Goal: Task Accomplishment & Management: Use online tool/utility

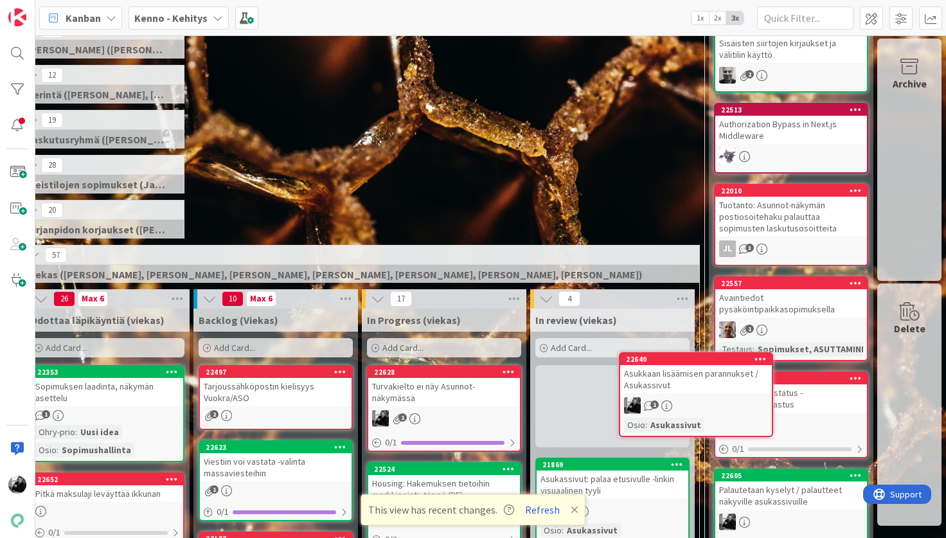
scroll to position [116, 56]
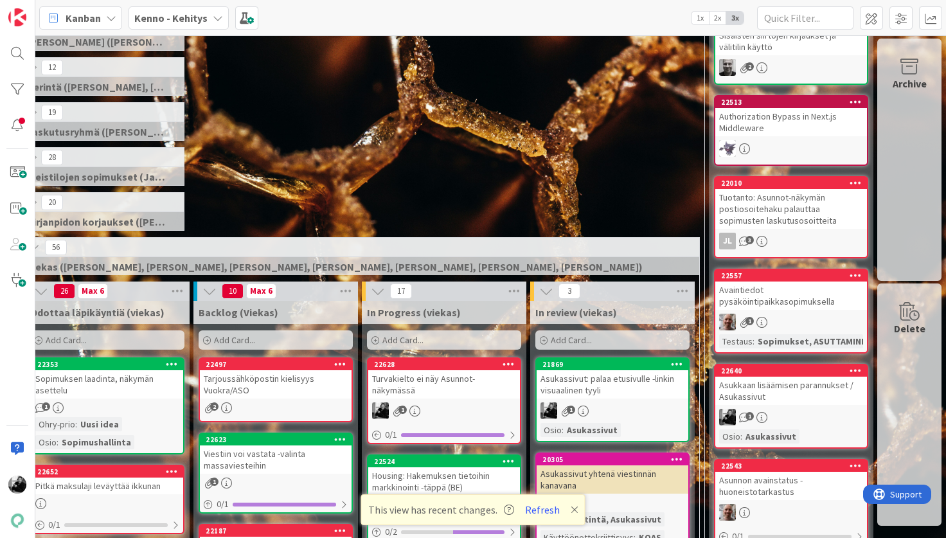
drag, startPoint x: 591, startPoint y: 397, endPoint x: 711, endPoint y: 30, distance: 386.1
click at [757, 388] on div "Asukkaan lisäämisen parannukset / Asukassivut" at bounding box center [792, 391] width 152 height 28
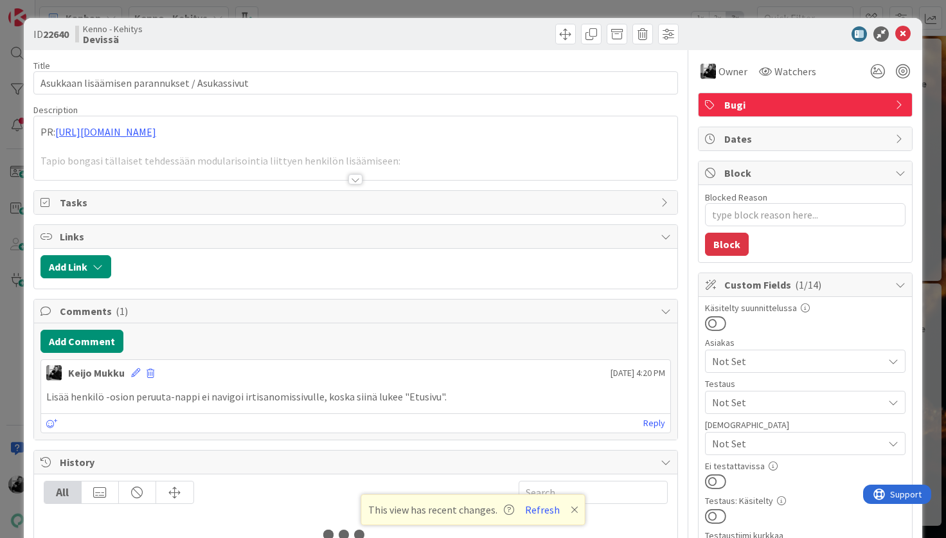
type textarea "x"
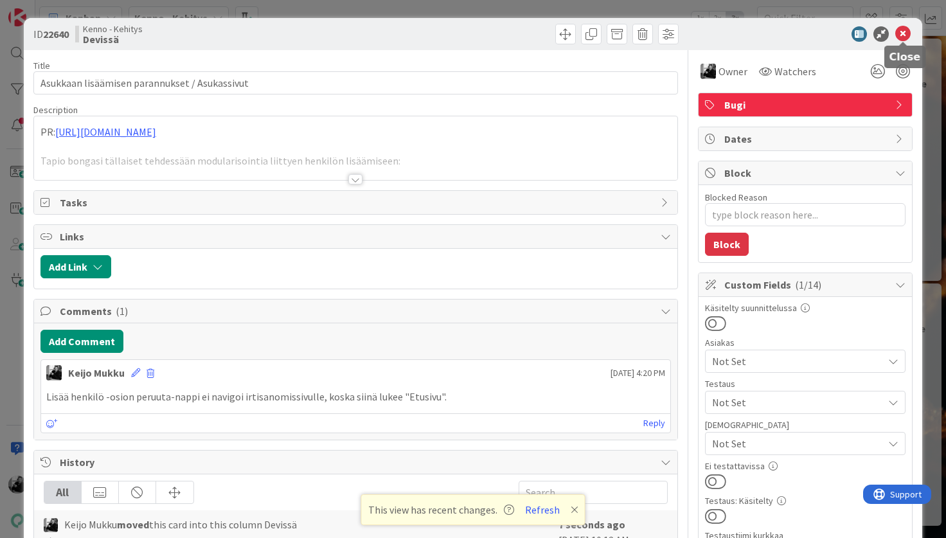
click at [911, 35] on icon at bounding box center [903, 33] width 15 height 15
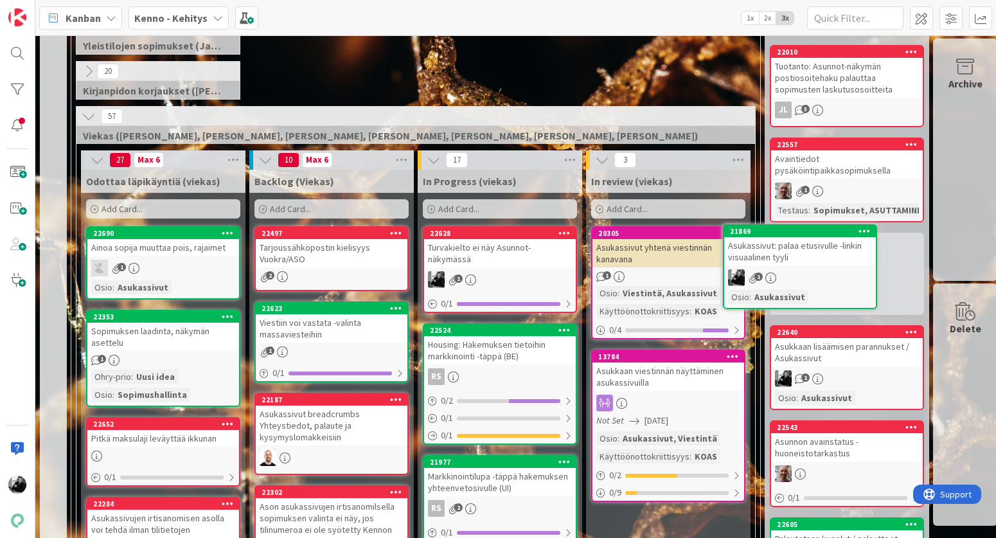
scroll to position [247, 6]
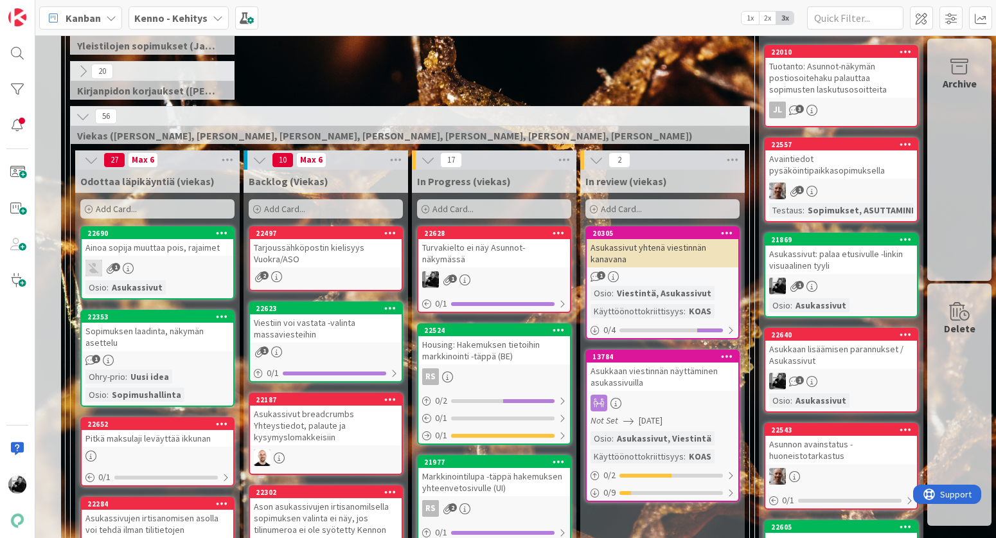
click at [507, 253] on div "Turvakielto ei näy Asunnot-näkymässä" at bounding box center [495, 253] width 152 height 28
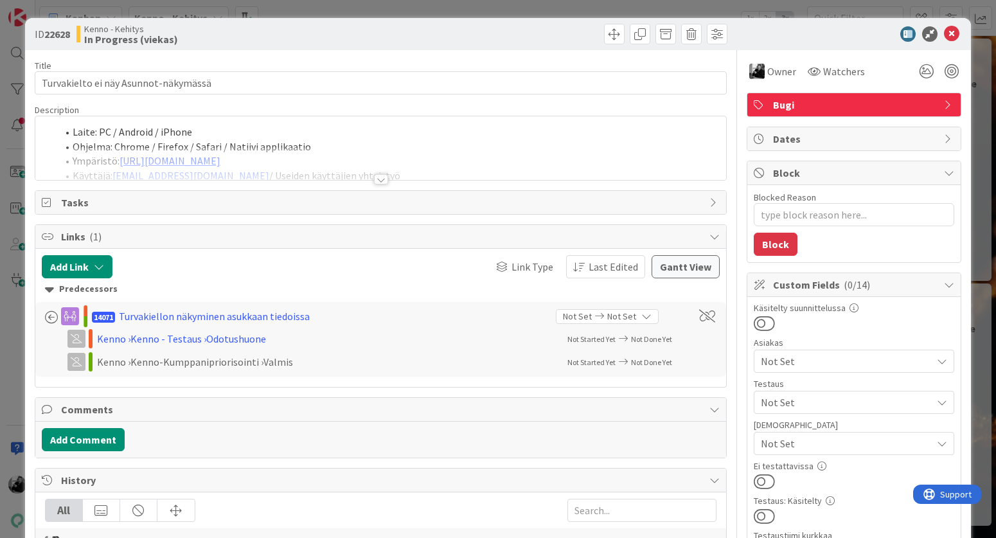
click at [388, 180] on div at bounding box center [381, 179] width 14 height 10
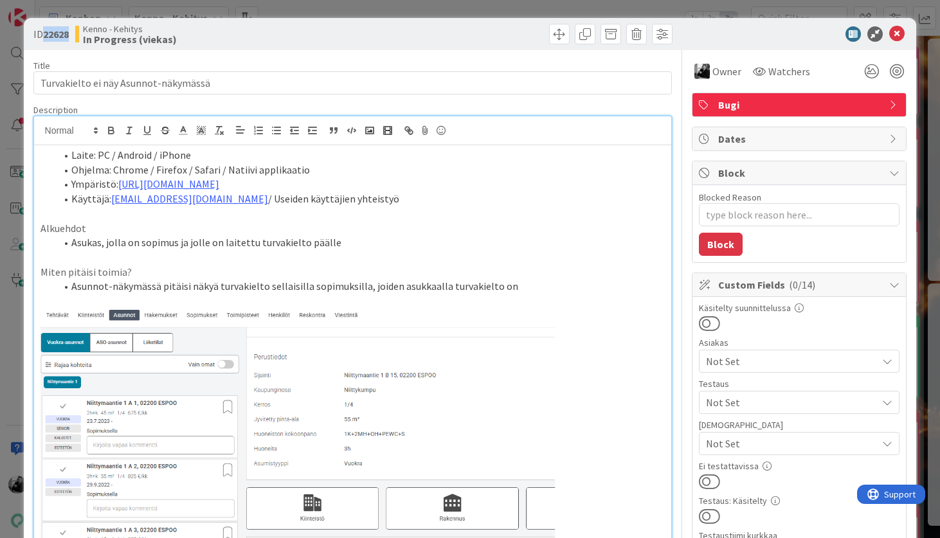
drag, startPoint x: 69, startPoint y: 35, endPoint x: 44, endPoint y: 35, distance: 24.4
click at [44, 35] on b "22628" at bounding box center [56, 34] width 26 height 13
copy b "22628"
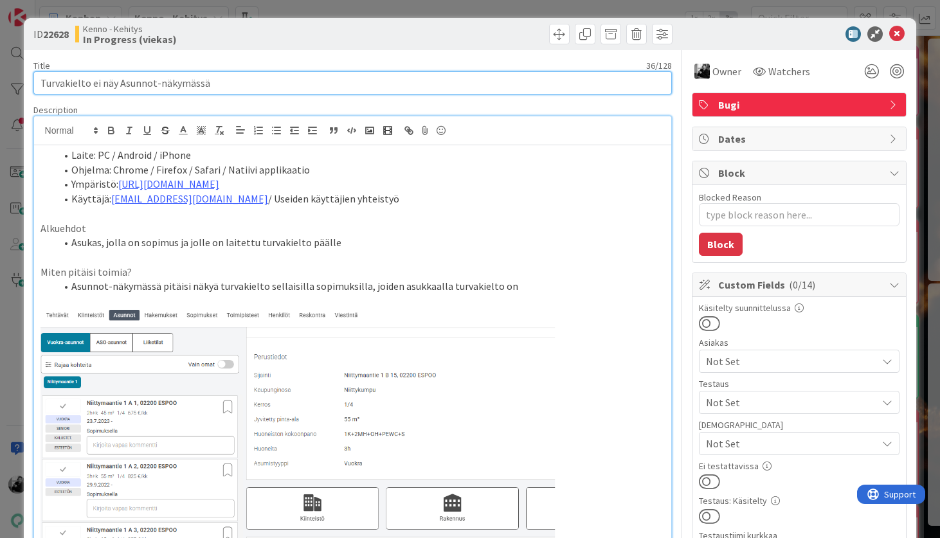
drag, startPoint x: 232, startPoint y: 81, endPoint x: 23, endPoint y: 80, distance: 208.9
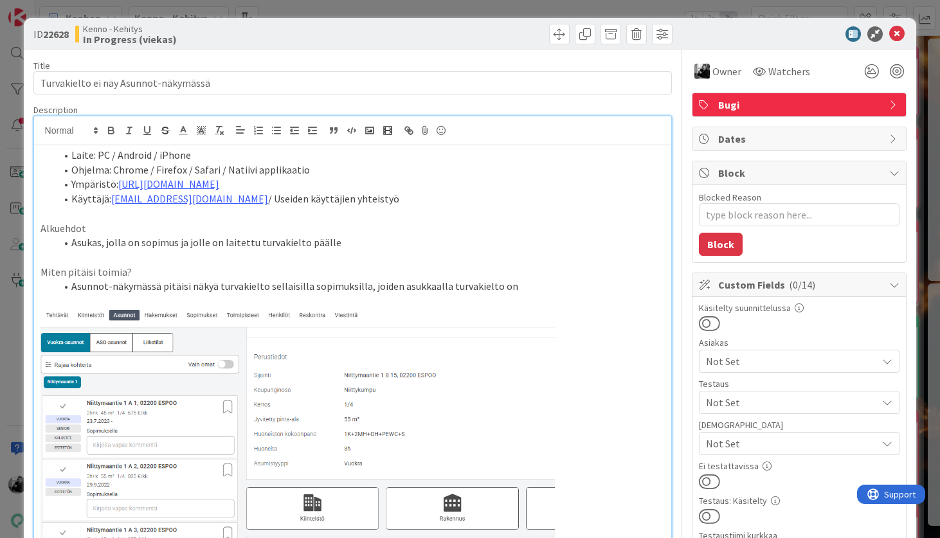
click at [35, 155] on div "Laite: PC / Android / iPhone Ohjelma: Chrome / Firefox / Safari / Natiivi appli…" at bounding box center [353, 511] width 638 height 732
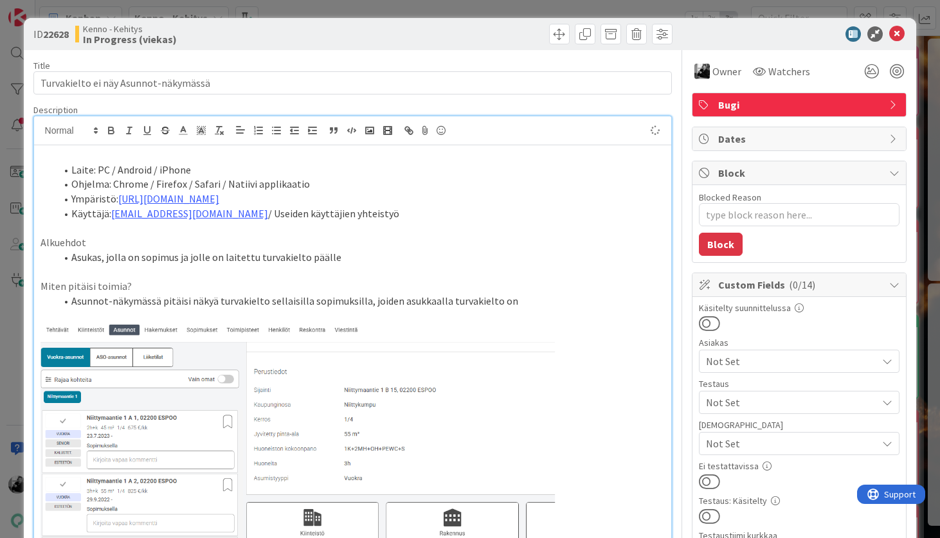
paste div
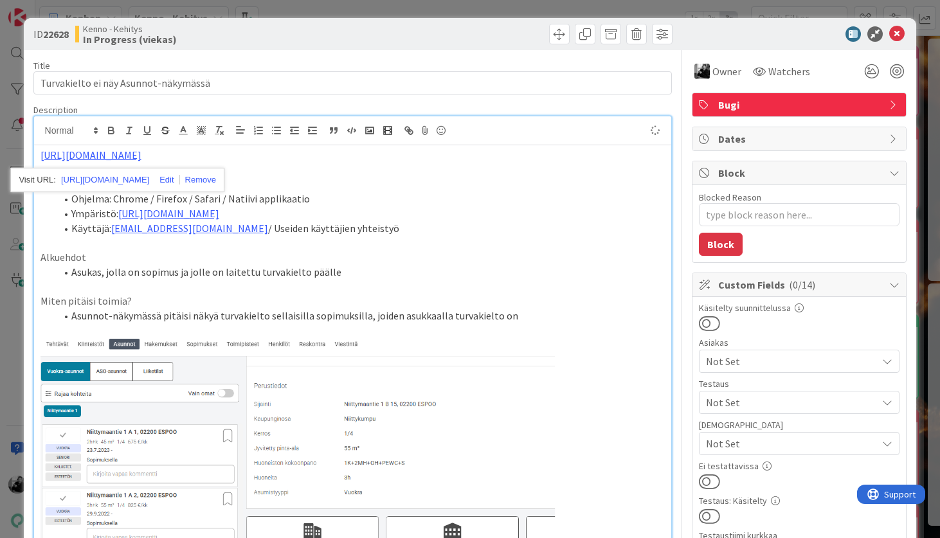
type textarea "x"
click at [313, 154] on p "PR: [URL][DOMAIN_NAME]" at bounding box center [353, 155] width 625 height 15
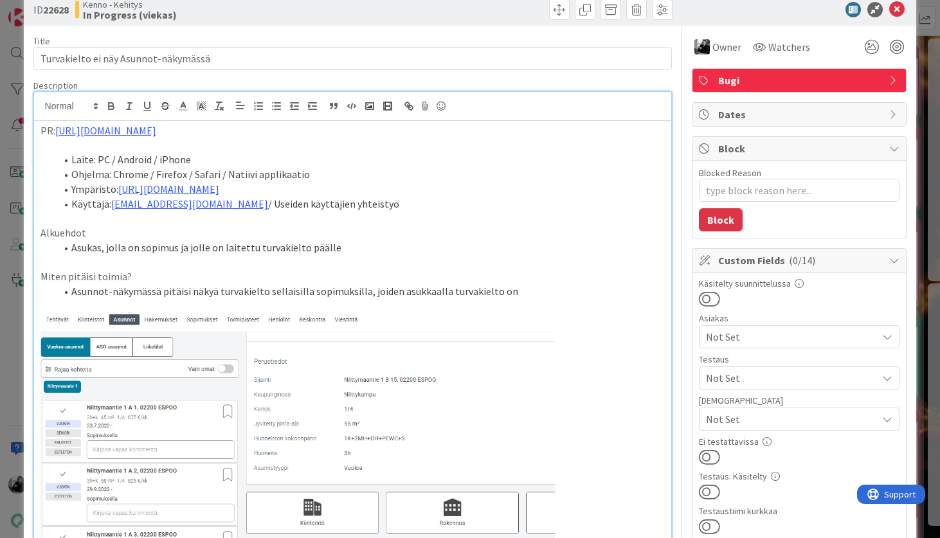
scroll to position [28, 0]
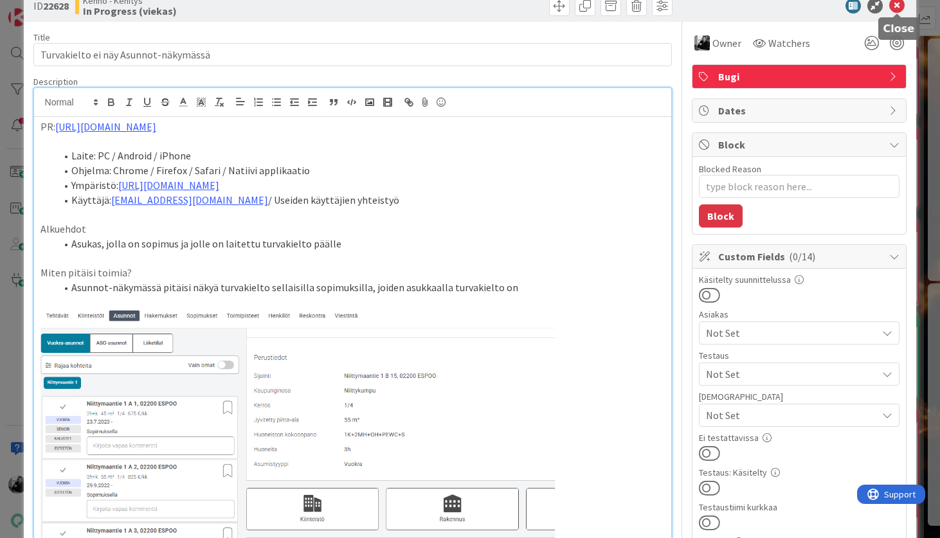
click at [895, 12] on icon at bounding box center [896, 5] width 15 height 15
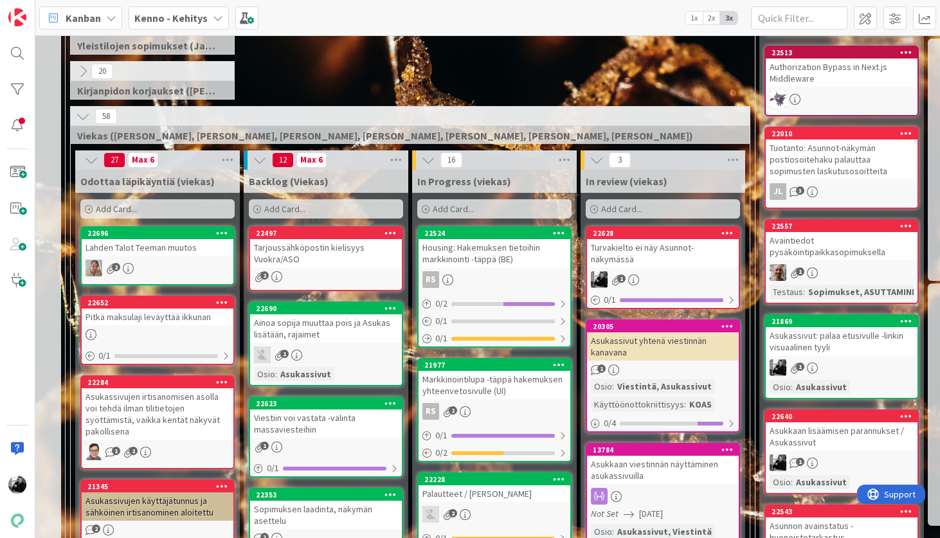
drag, startPoint x: 503, startPoint y: 237, endPoint x: 552, endPoint y: 3, distance: 239.1
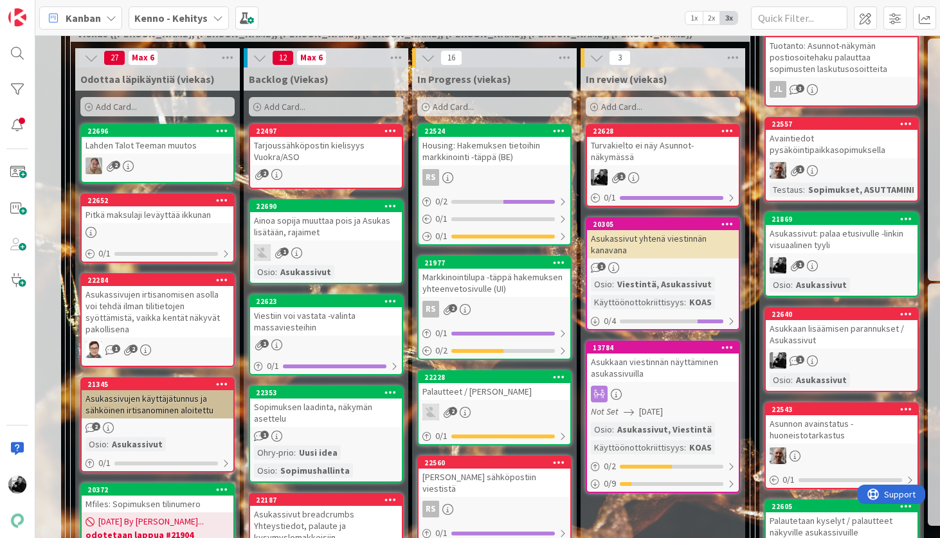
scroll to position [336, 6]
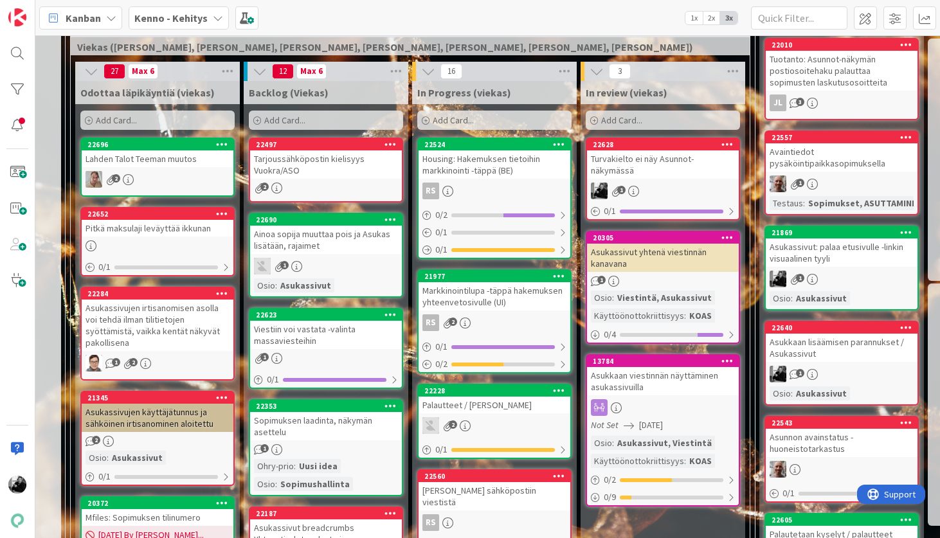
click at [362, 163] on div "Tarjoussähköpostin kielisyys Vuokra/ASO" at bounding box center [326, 164] width 152 height 28
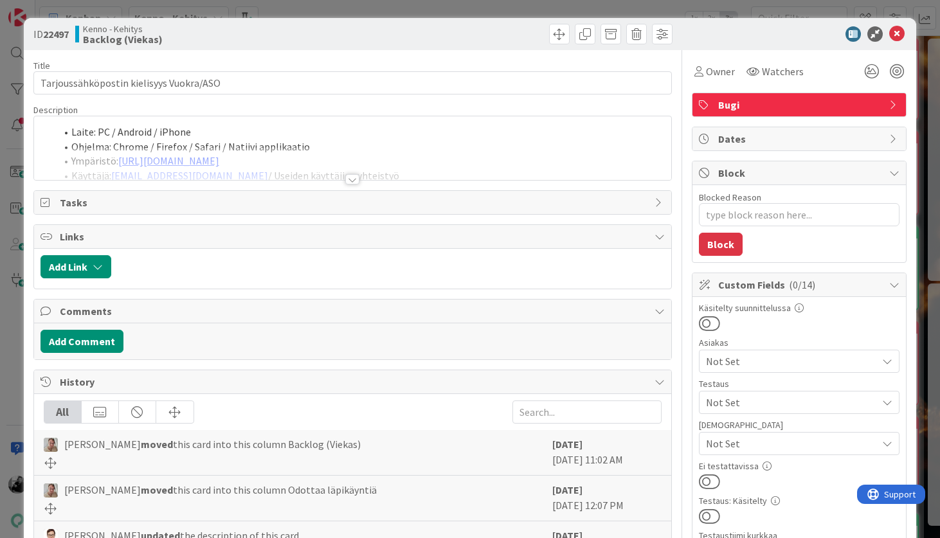
click at [348, 180] on div at bounding box center [352, 179] width 14 height 10
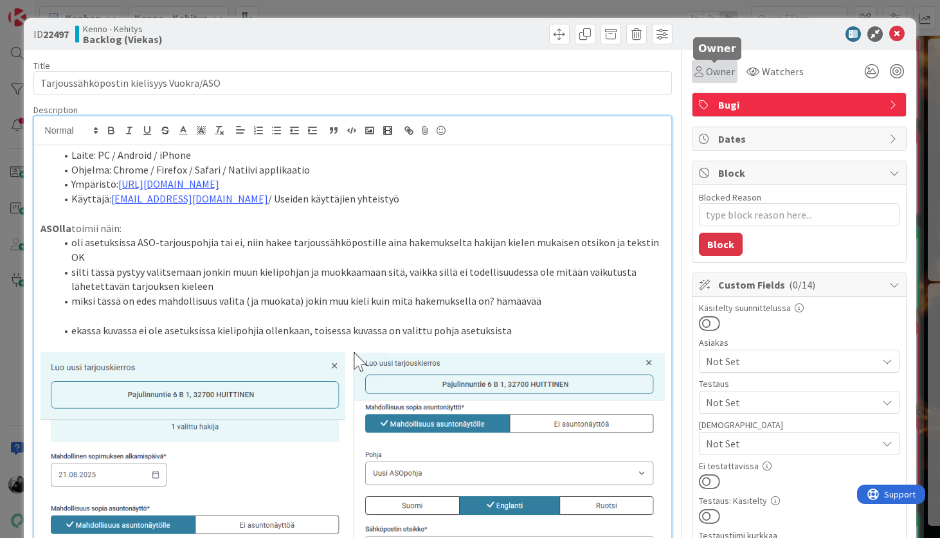
click at [723, 75] on span "Owner" at bounding box center [720, 71] width 29 height 15
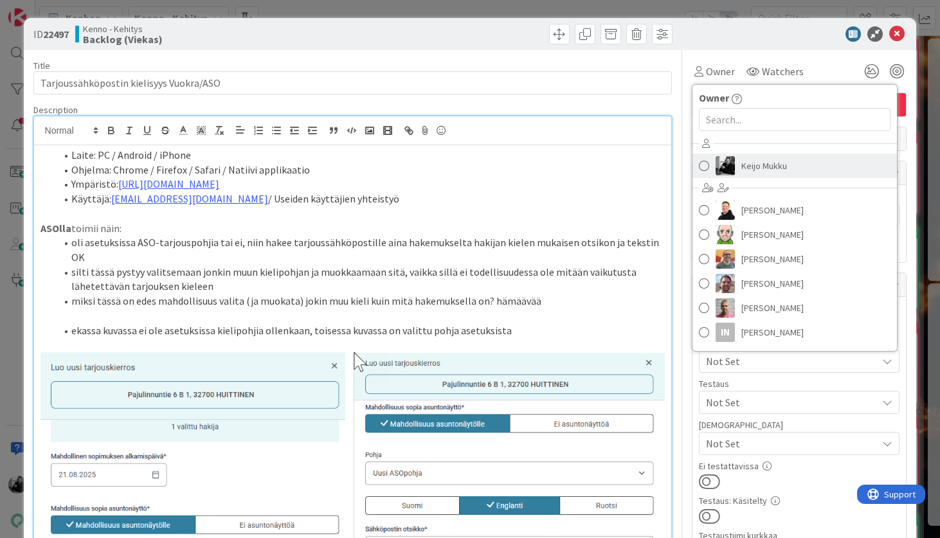
click at [740, 165] on link "Keijo Mukku" at bounding box center [794, 166] width 204 height 24
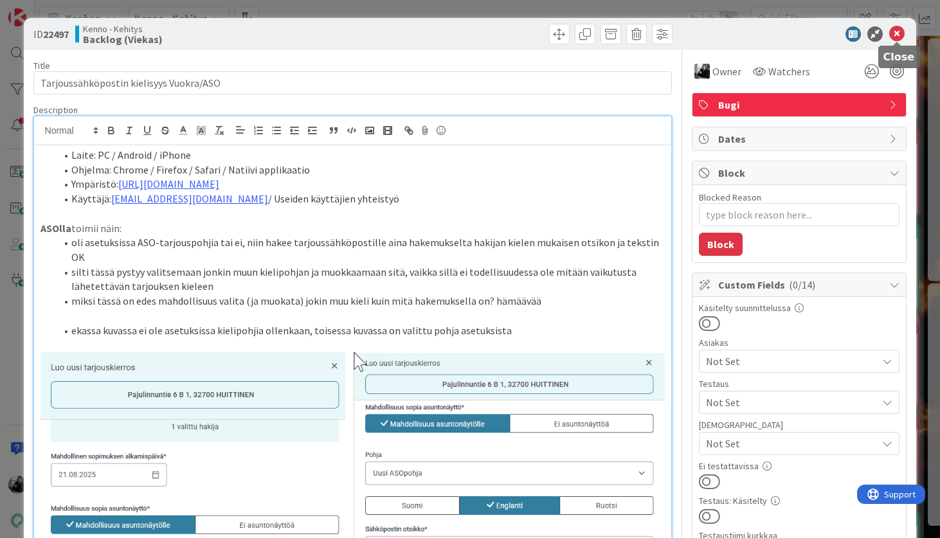
click at [895, 30] on icon at bounding box center [896, 33] width 15 height 15
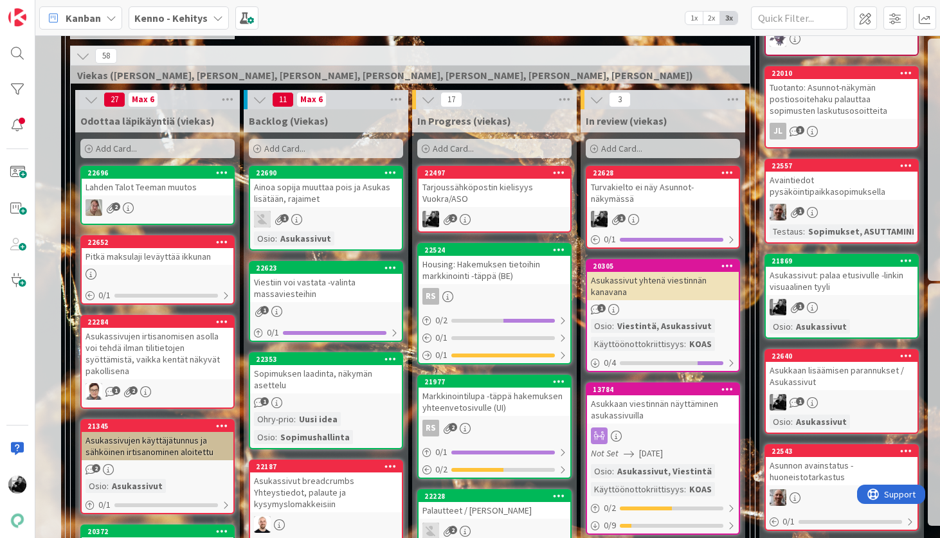
scroll to position [303, 6]
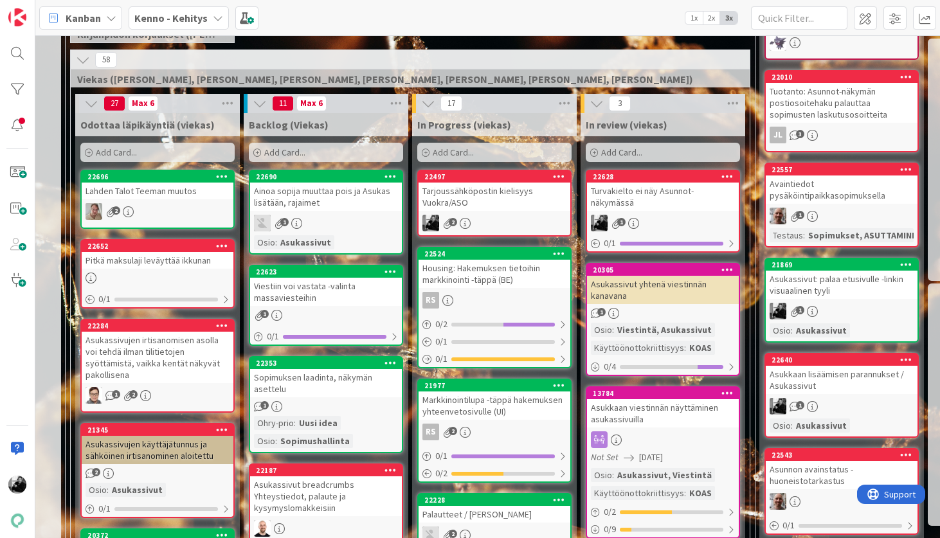
click at [689, 199] on div "Turvakielto ei näy Asunnot-näkymässä" at bounding box center [663, 197] width 152 height 28
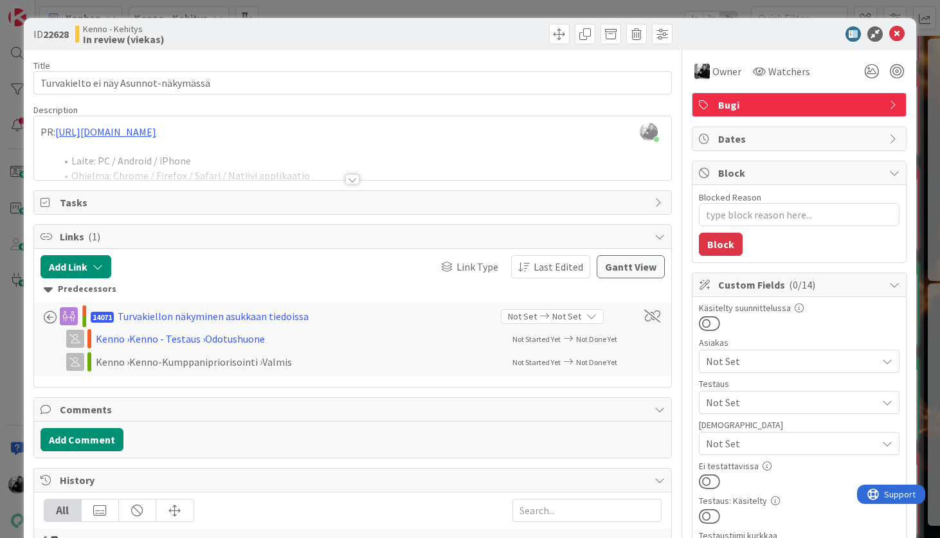
type textarea "x"
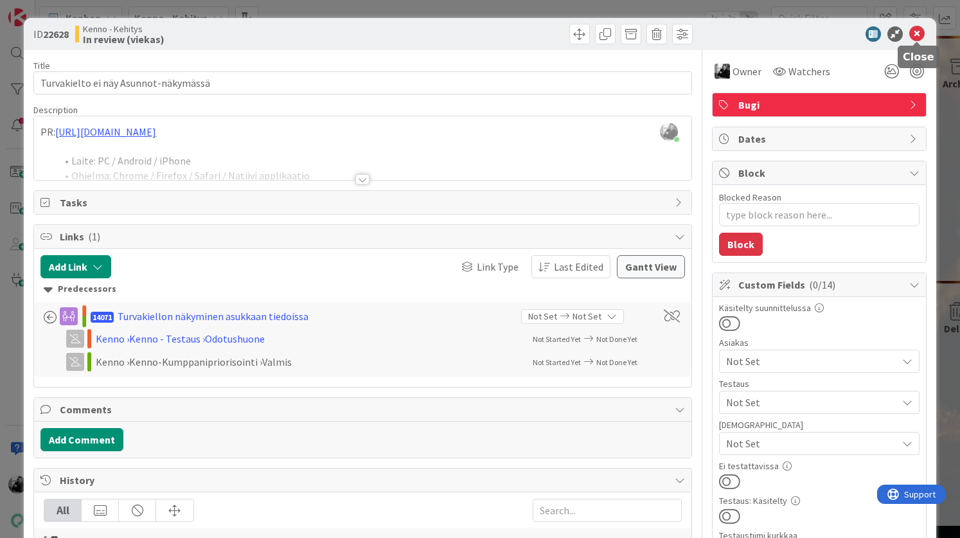
click at [919, 37] on icon at bounding box center [917, 33] width 15 height 15
